Goal: Browse casually

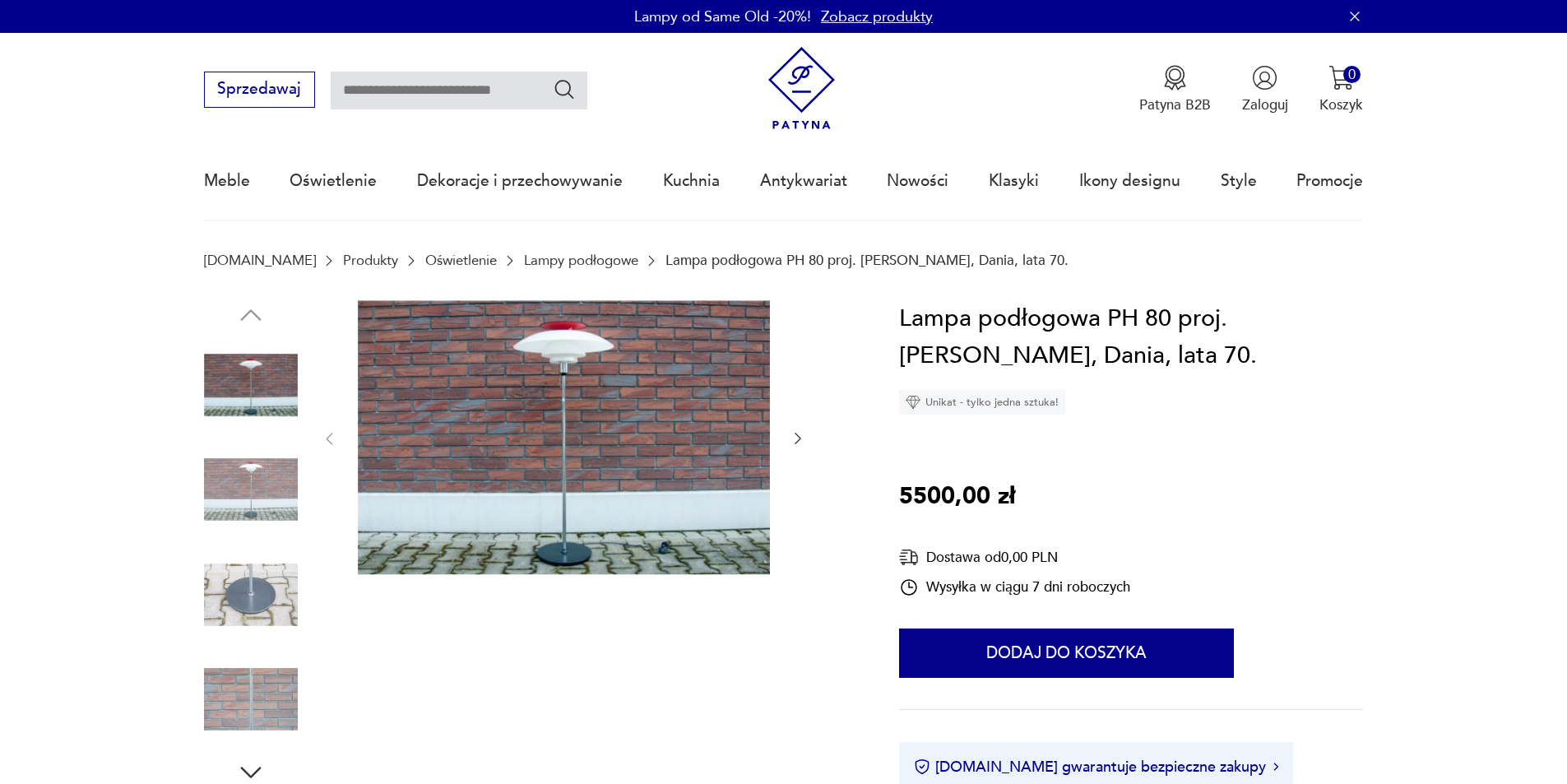
click at [578, 348] on img at bounding box center [563, 437] width 412 height 275
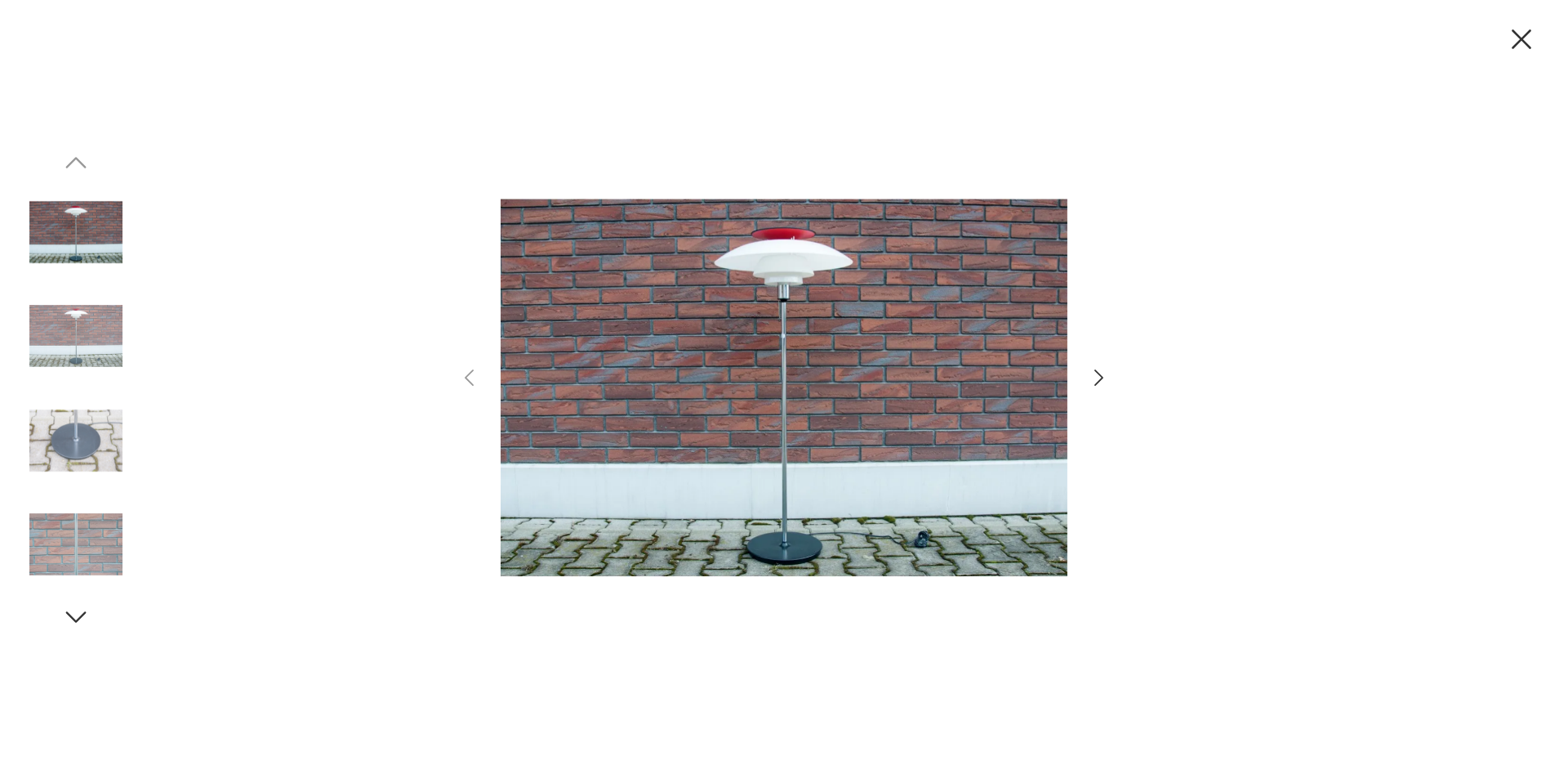
click at [1094, 379] on icon "button" at bounding box center [1098, 377] width 23 height 23
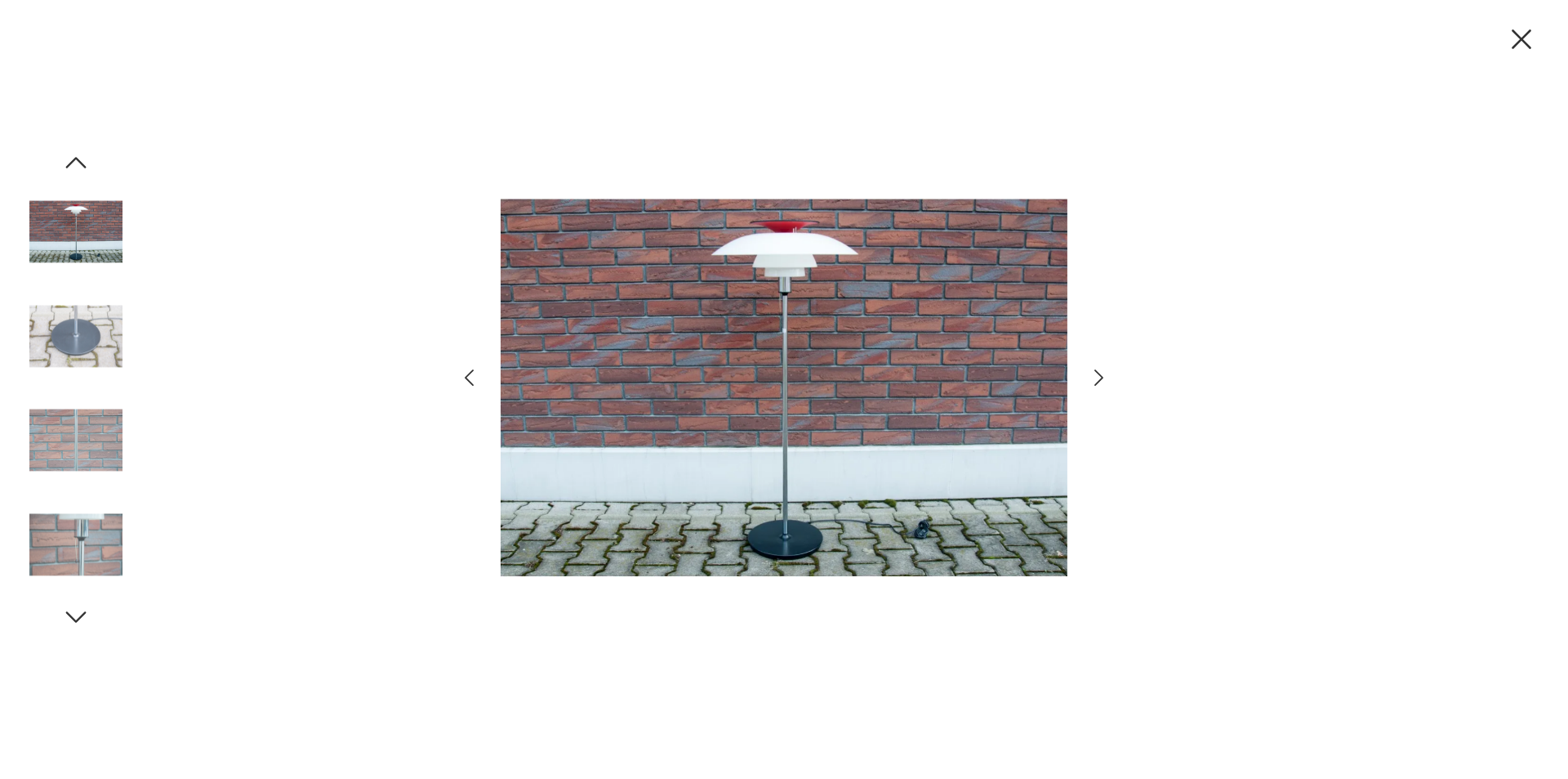
click at [1094, 379] on icon "button" at bounding box center [1098, 377] width 23 height 23
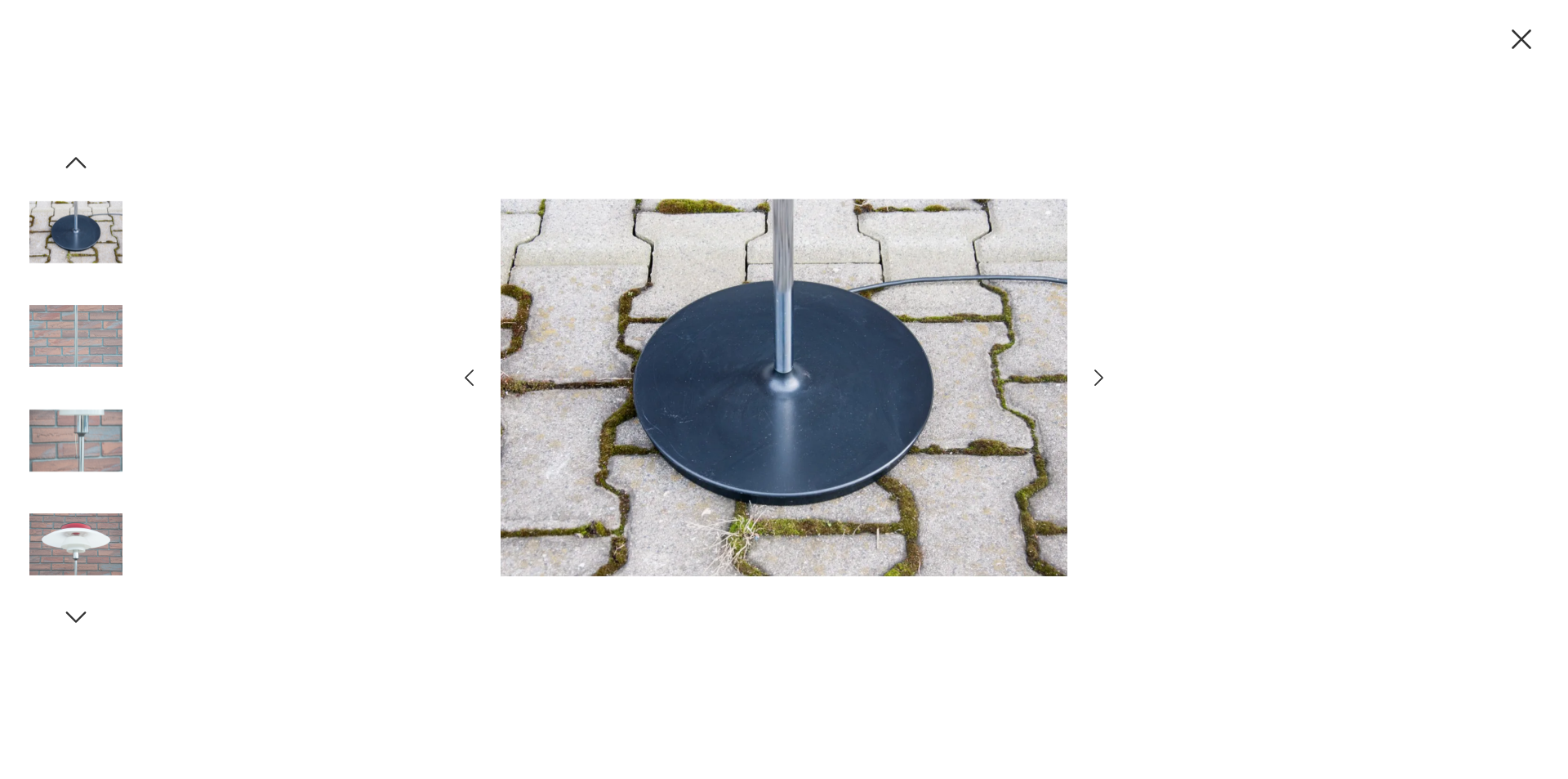
click at [1094, 379] on icon "button" at bounding box center [1098, 377] width 23 height 23
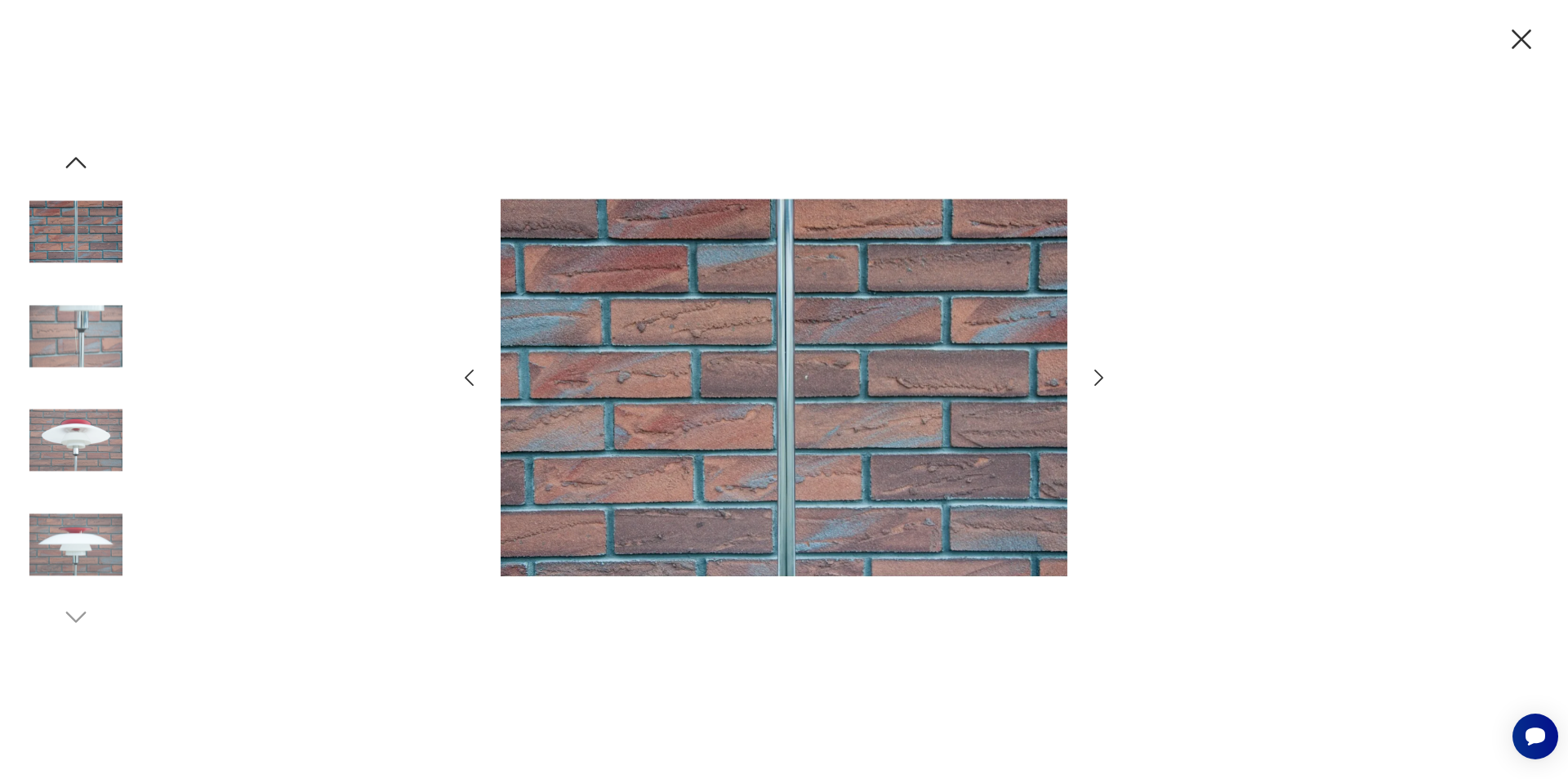
click at [1094, 379] on icon "button" at bounding box center [1098, 377] width 23 height 23
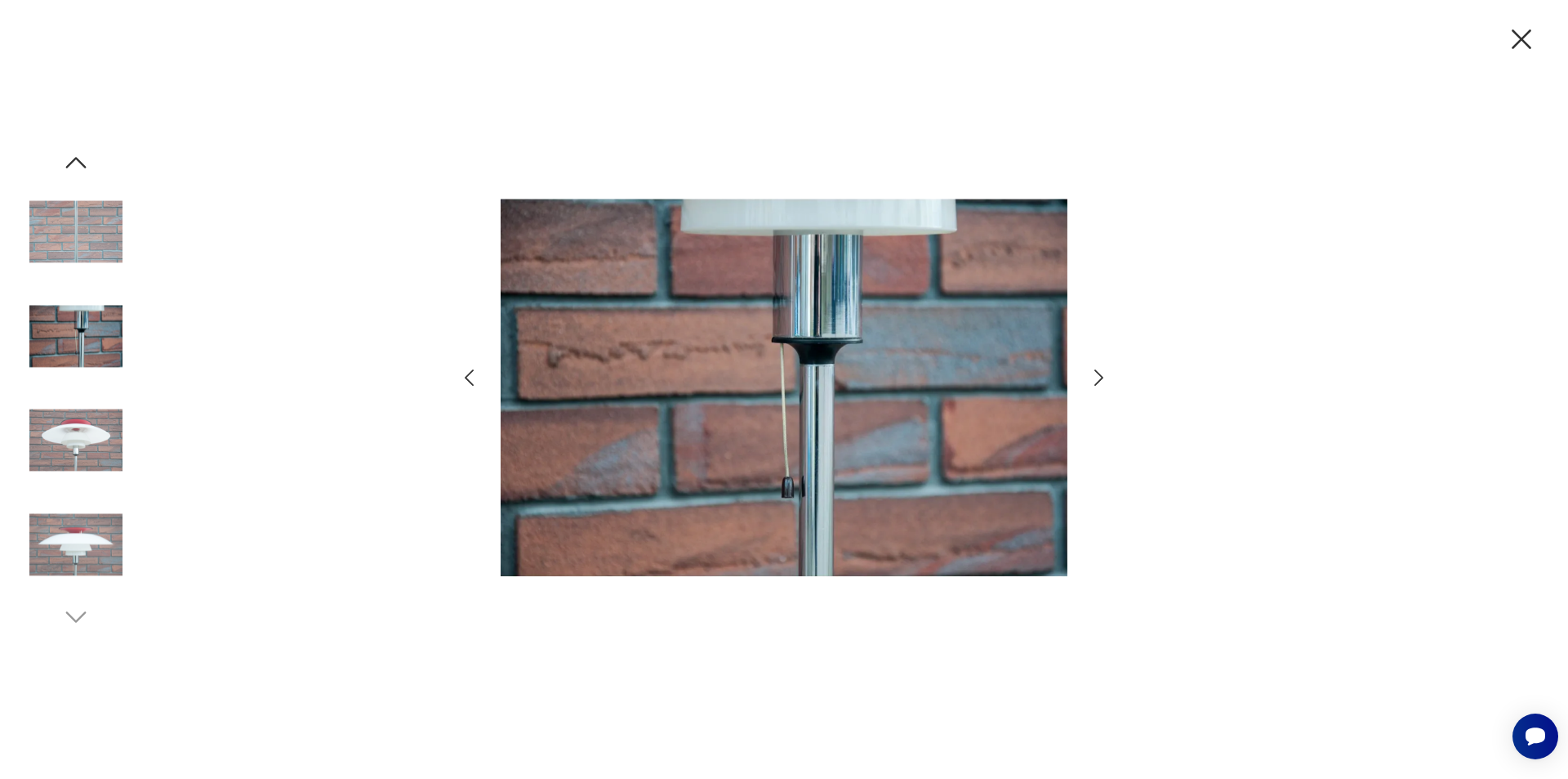
click at [1094, 379] on icon "button" at bounding box center [1098, 377] width 23 height 23
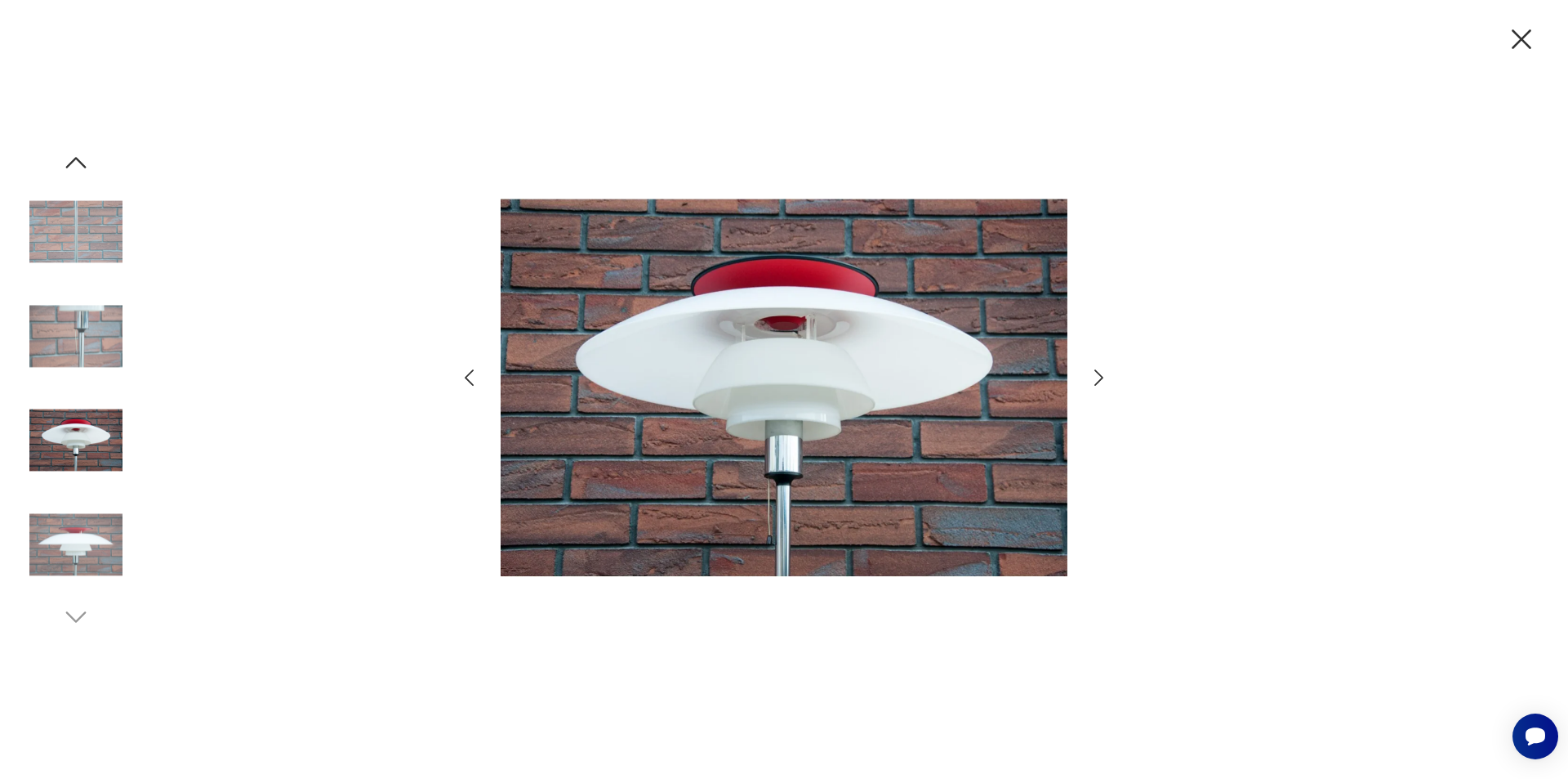
click at [1094, 379] on icon "button" at bounding box center [1098, 377] width 23 height 23
